Goal: Find specific page/section: Find specific page/section

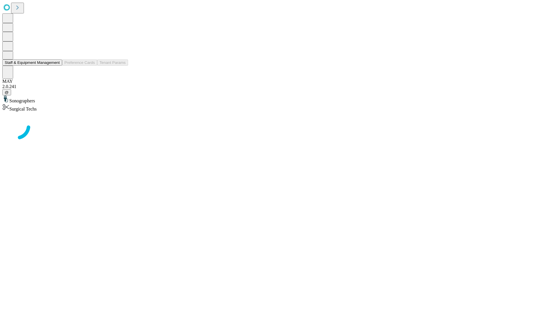
click at [56, 66] on button "Staff & Equipment Management" at bounding box center [32, 62] width 60 height 6
